Goal: Find contact information: Find contact information

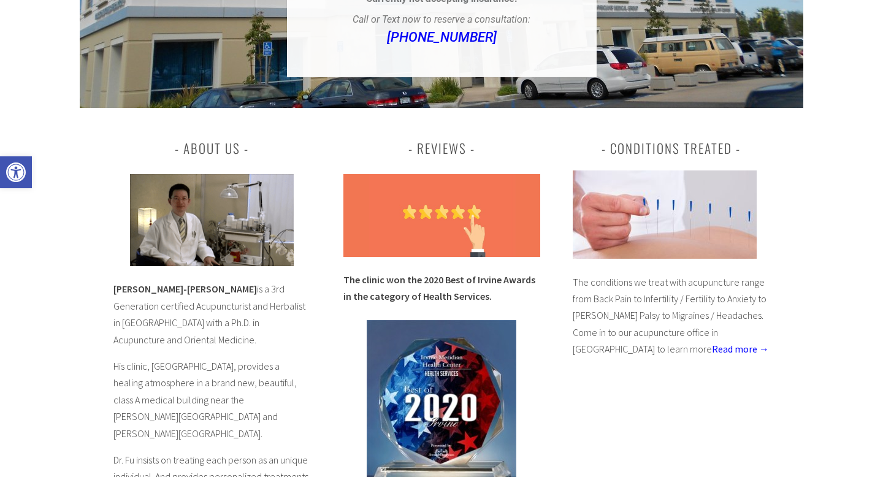
scroll to position [380, 0]
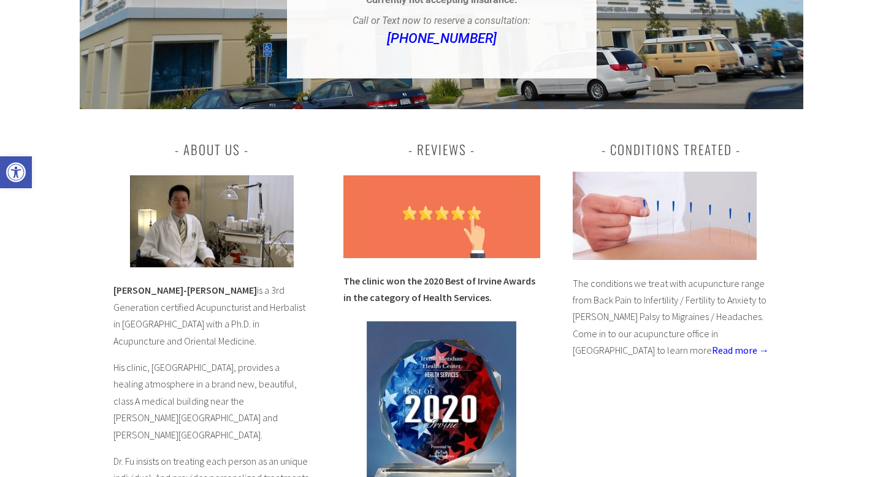
click at [219, 193] on img at bounding box center [212, 221] width 164 height 92
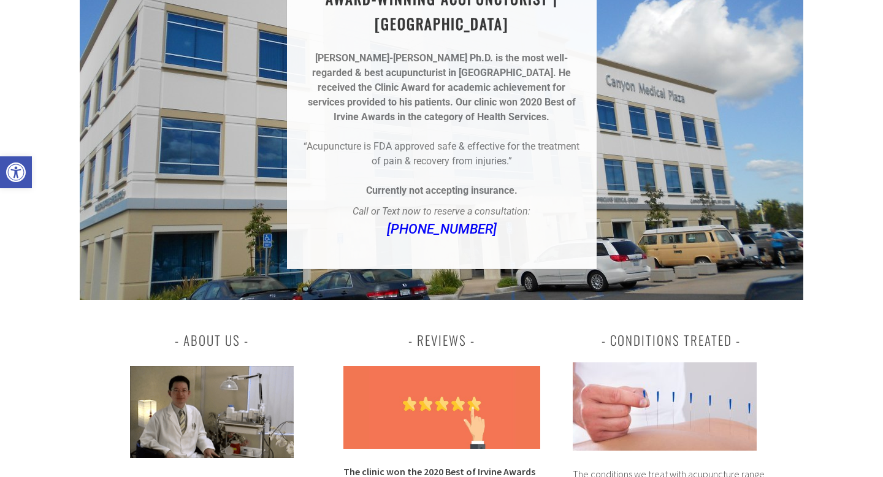
scroll to position [0, 0]
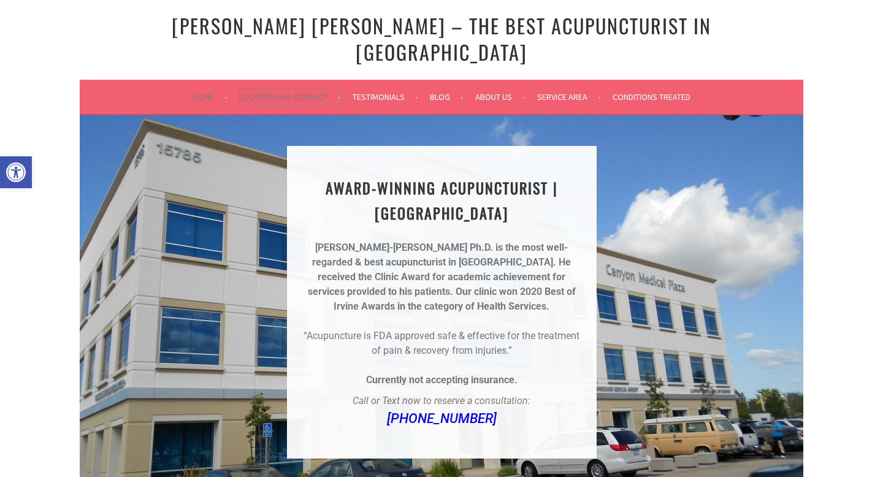
click at [307, 90] on link "Location and Contact" at bounding box center [290, 97] width 102 height 15
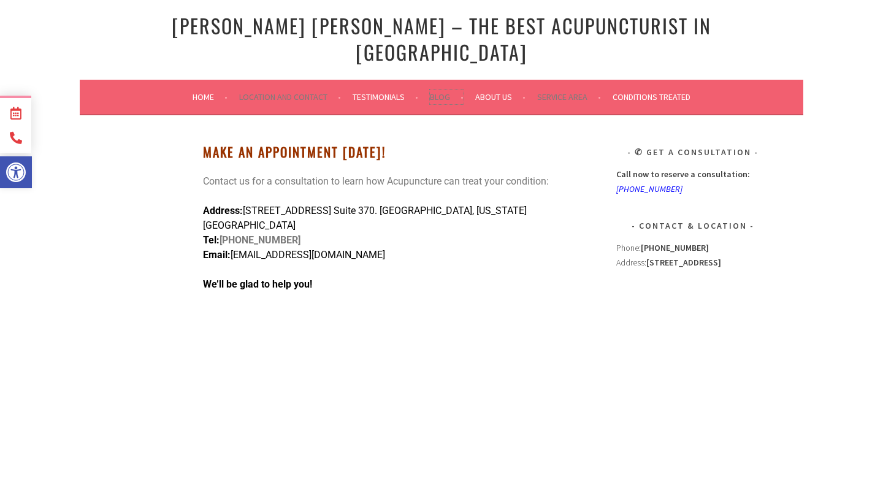
click at [441, 90] on link "Blog" at bounding box center [447, 97] width 34 height 15
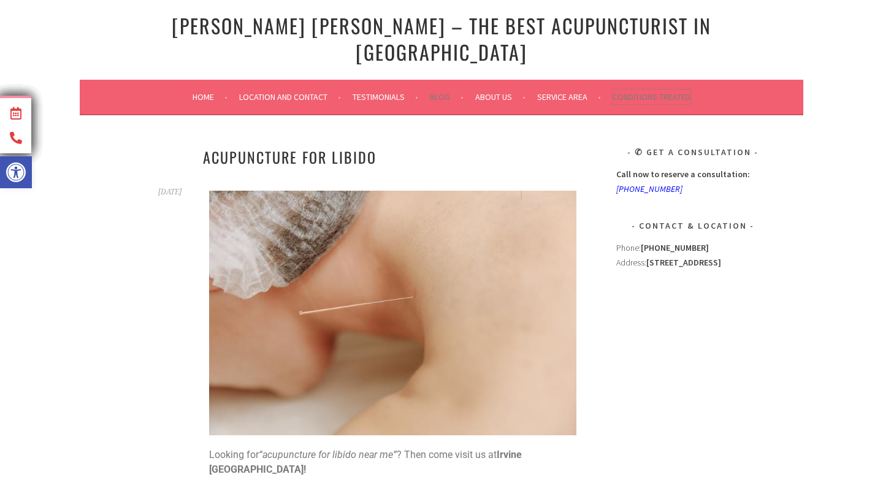
click at [649, 90] on link "Conditions Treated" at bounding box center [652, 97] width 78 height 15
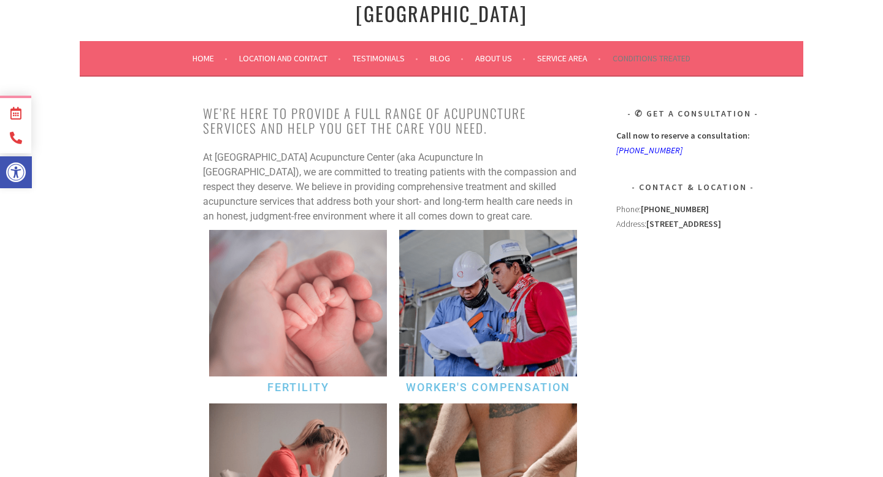
scroll to position [38, 0]
